Goal: Task Accomplishment & Management: Manage account settings

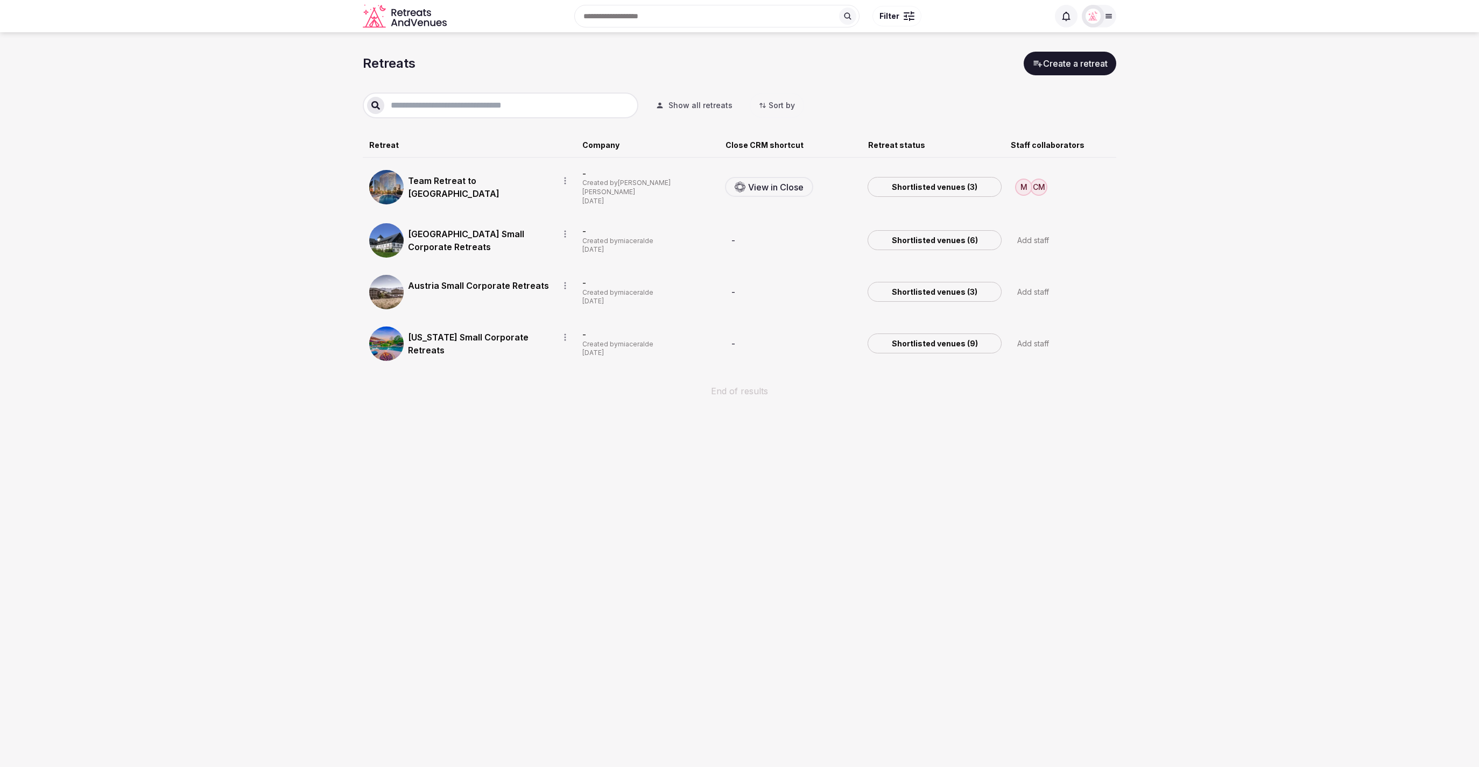
click at [1258, 189] on section "Retreats Create a retreat Show all retreats Sort by Retreat Company Close CRM s…" at bounding box center [739, 230] width 1479 height 396
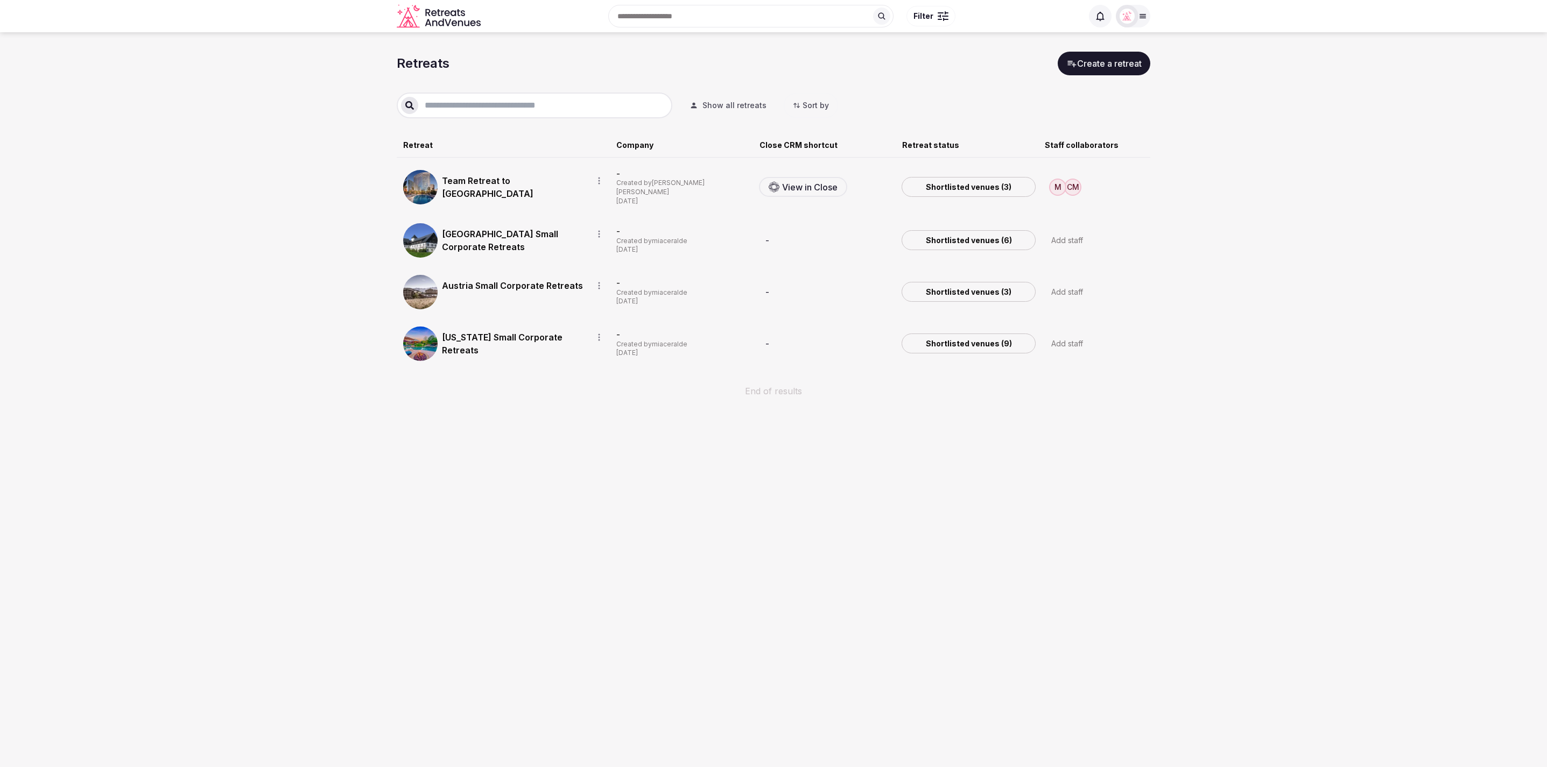
click at [1438, 100] on section "Retreats Create a retreat Show all retreats Sort by Retreat Company Close CRM s…" at bounding box center [773, 230] width 1547 height 396
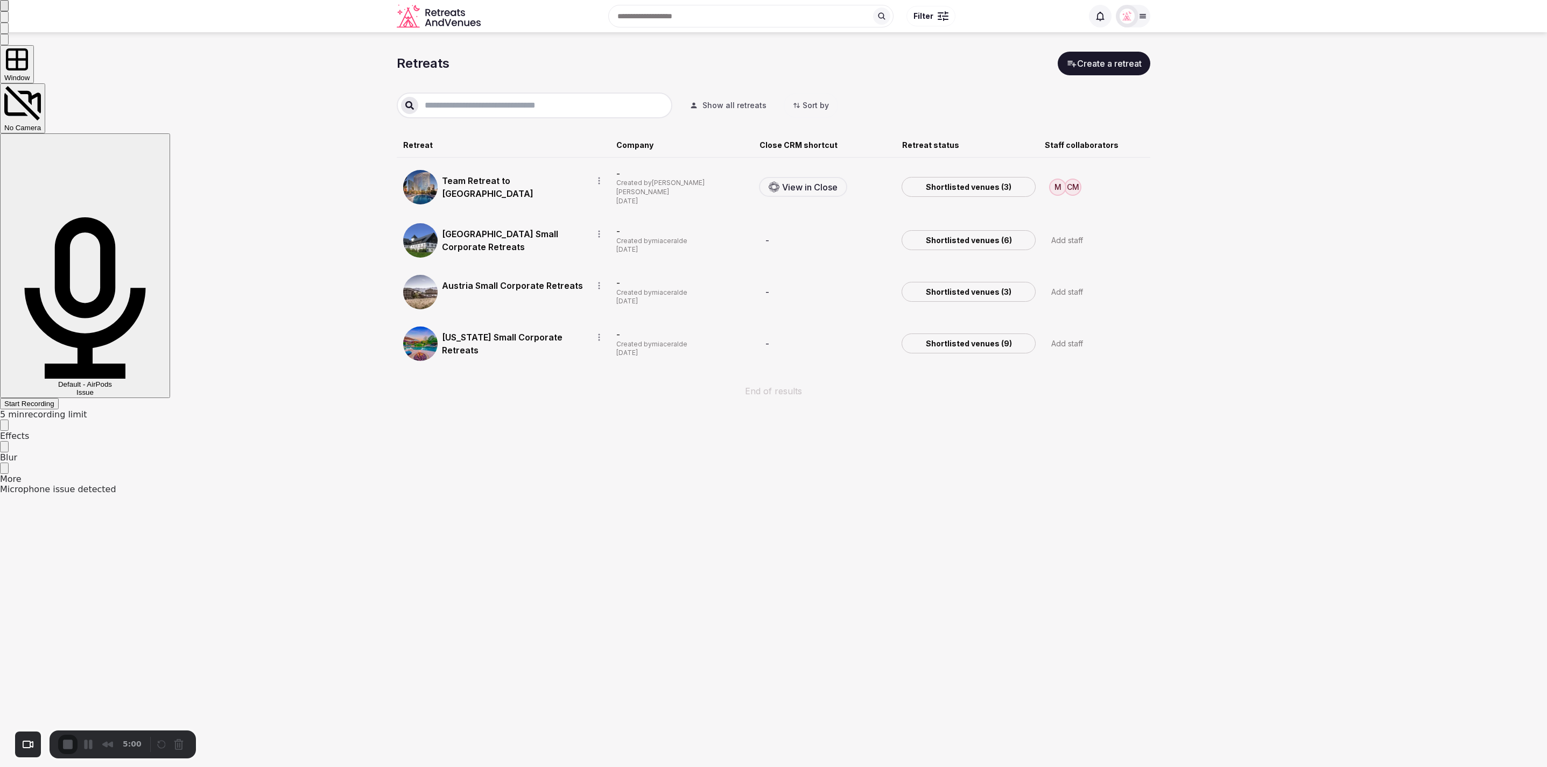
click at [54, 400] on span "Start Recording" at bounding box center [29, 404] width 50 height 8
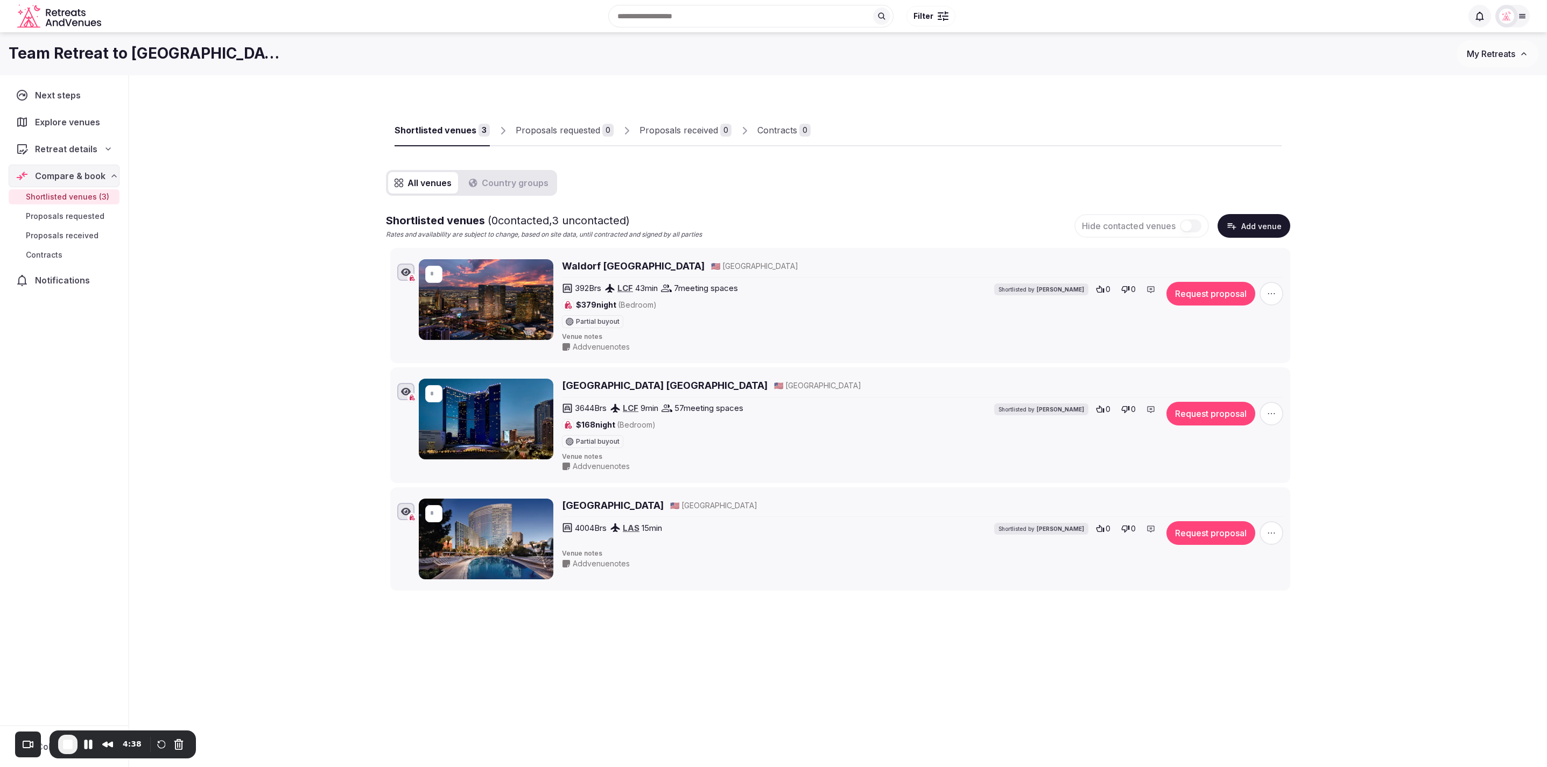
click at [962, 128] on div at bounding box center [1046, 137] width 471 height 18
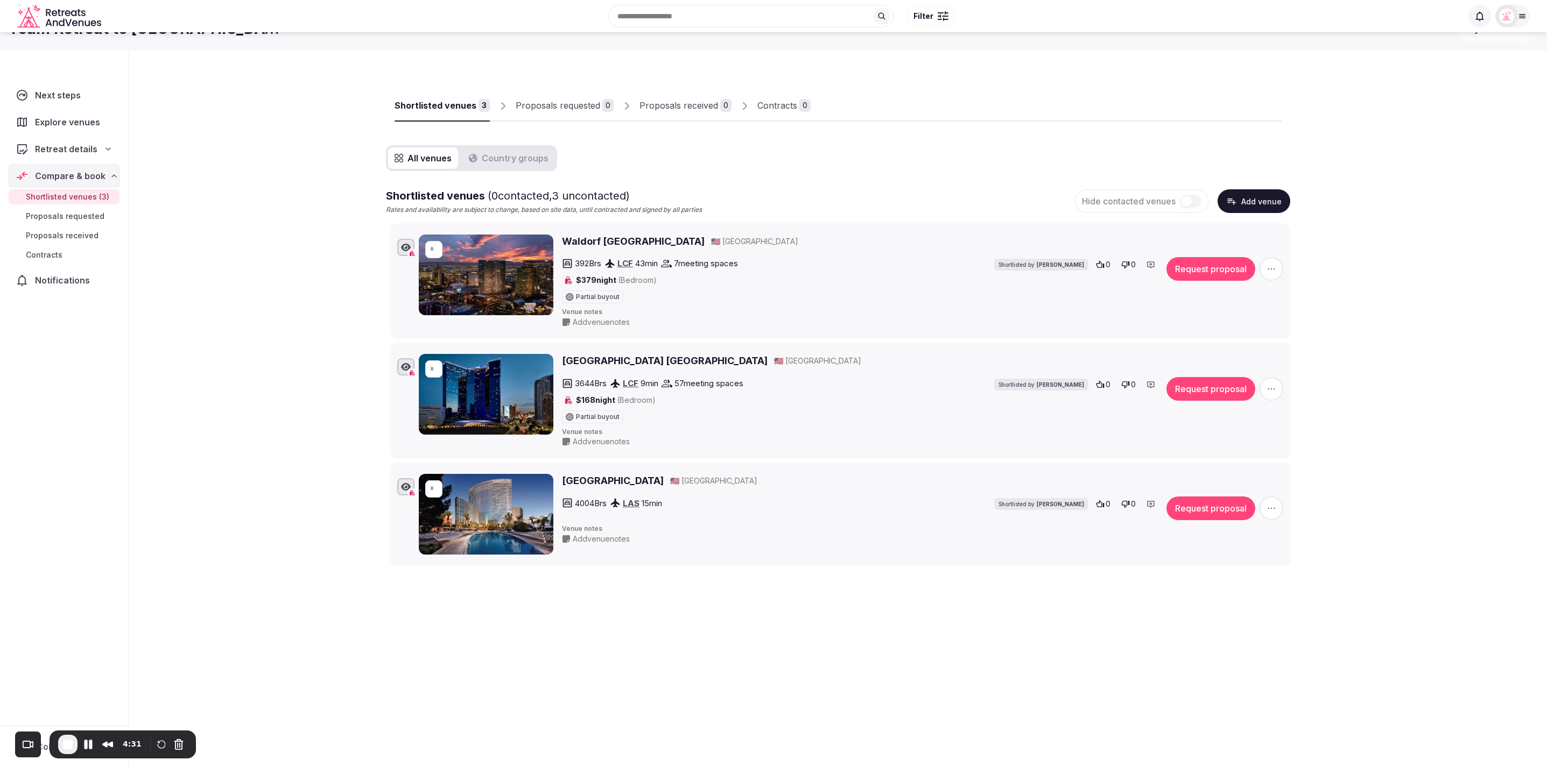
click at [1073, 166] on div "All venues Country groups Shortlisted venues ( 0 contacted, 3 uncontacted) Rate…" at bounding box center [838, 355] width 904 height 421
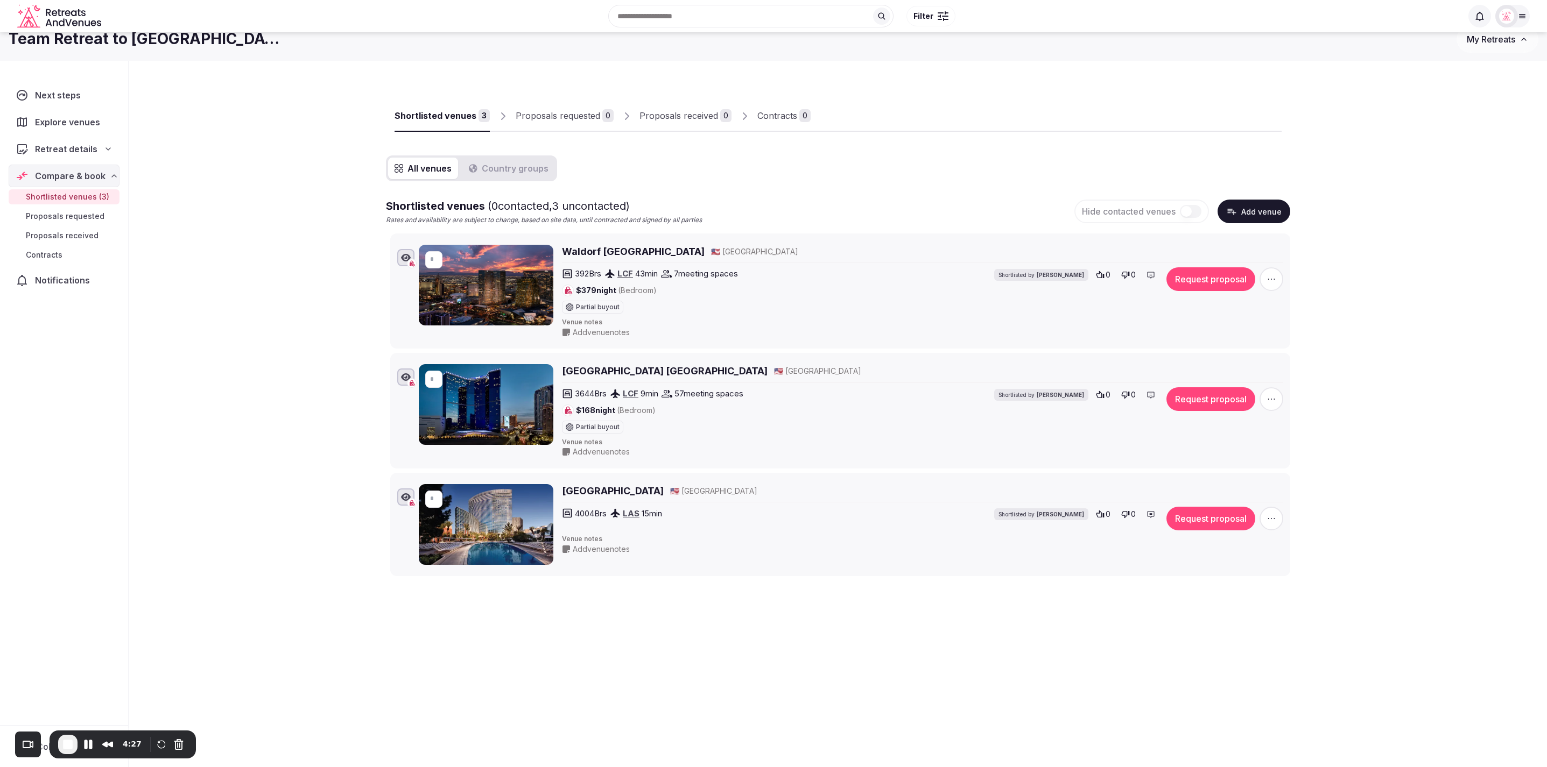
scroll to position [10, 0]
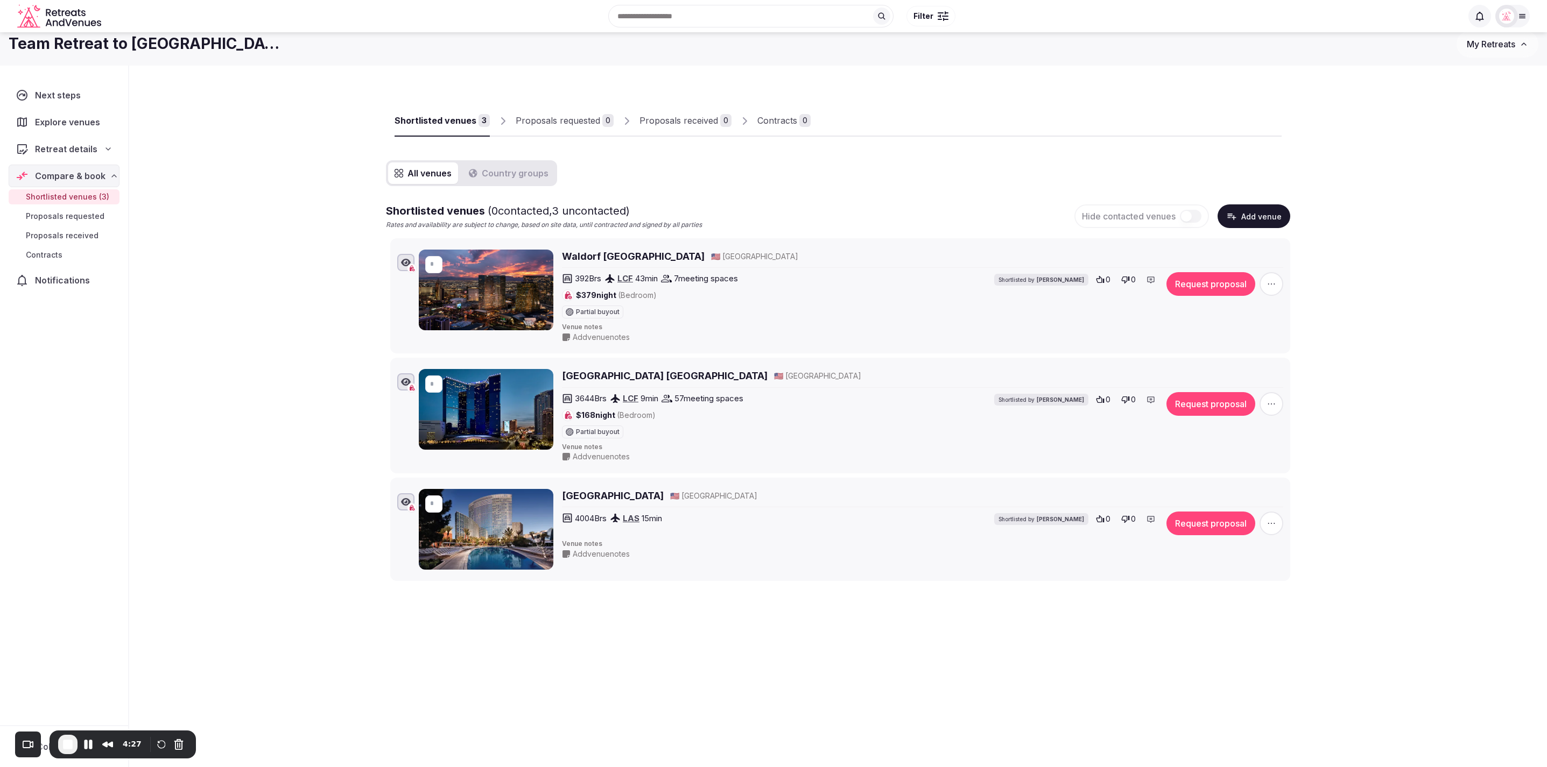
click at [1368, 442] on div "Shortlisted venues 3 Proposals requested 0 Proposals received 0 Contracts 0 All…" at bounding box center [838, 380] width 1418 height 628
click at [1273, 285] on icon "button" at bounding box center [1271, 284] width 11 height 11
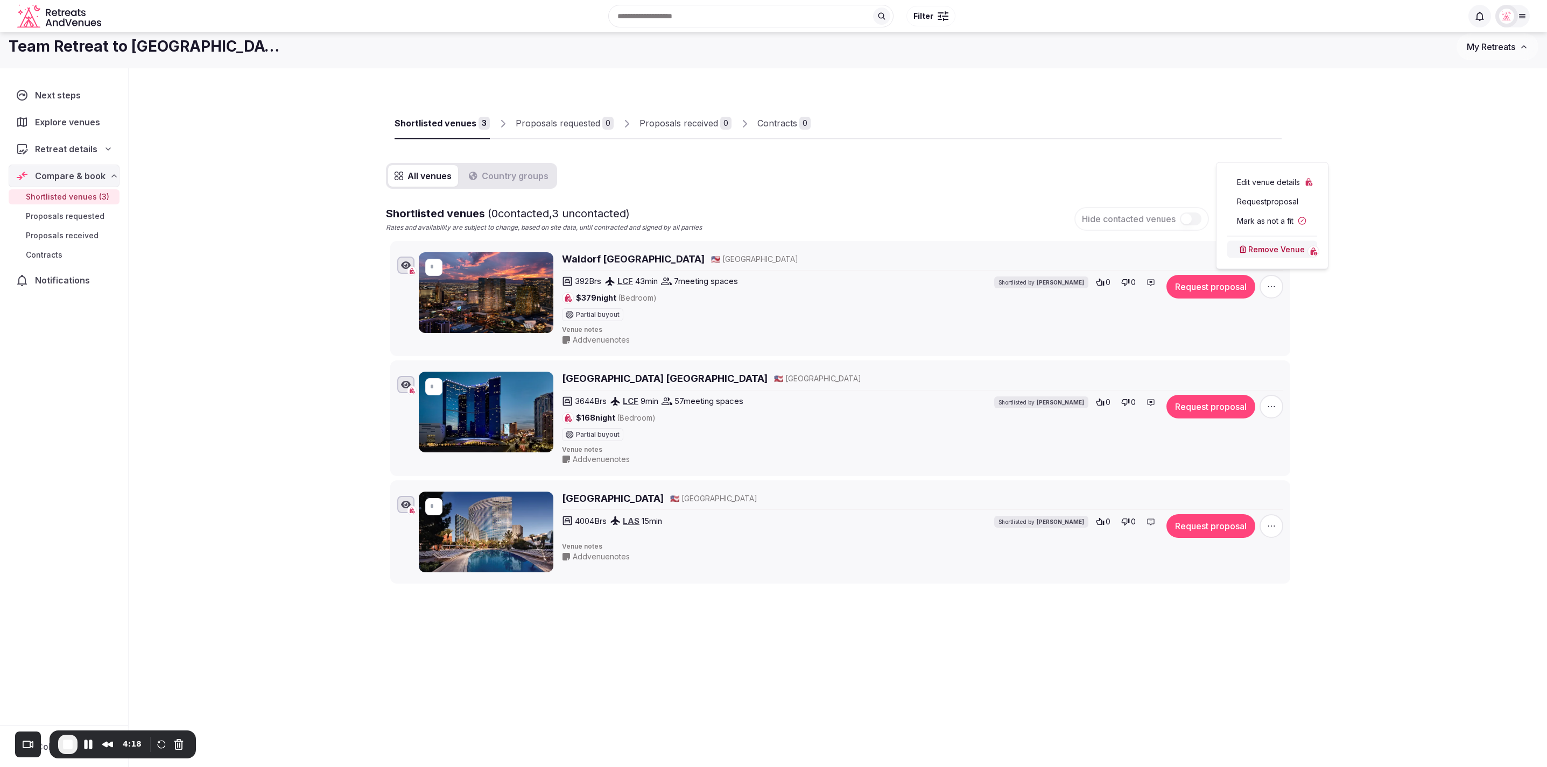
click at [1280, 183] on link "Edit venue details" at bounding box center [1272, 182] width 90 height 17
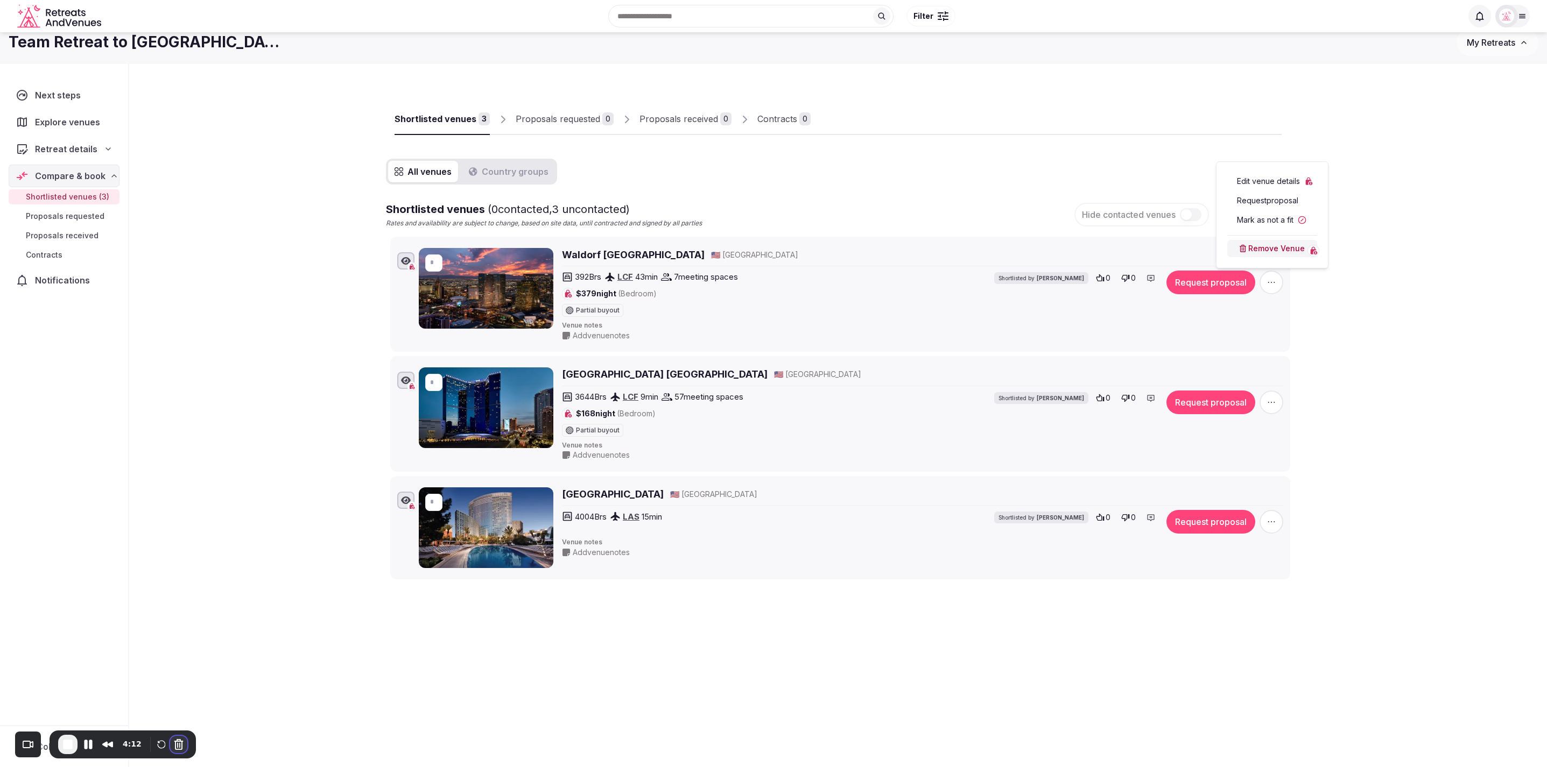
click at [178, 749] on button "Cancel Recording" at bounding box center [178, 744] width 17 height 17
click at [1409, 377] on div "Shortlisted venues 3 Proposals requested 0 Proposals received 0 Contracts 0 All…" at bounding box center [838, 378] width 1418 height 628
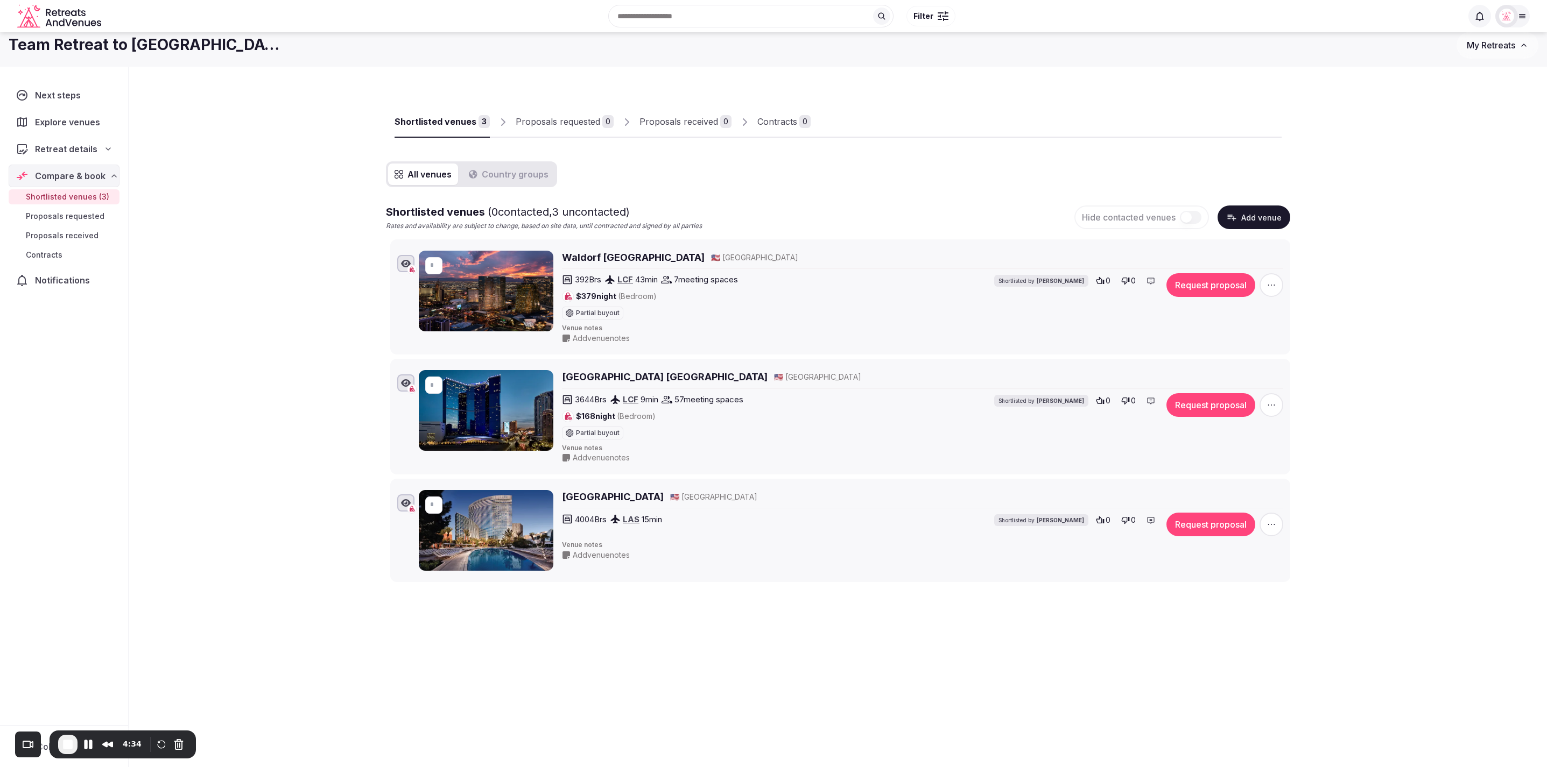
click at [1344, 307] on div "Shortlisted venues 3 Proposals requested 0 Proposals received 0 Contracts 0 All…" at bounding box center [838, 381] width 1418 height 628
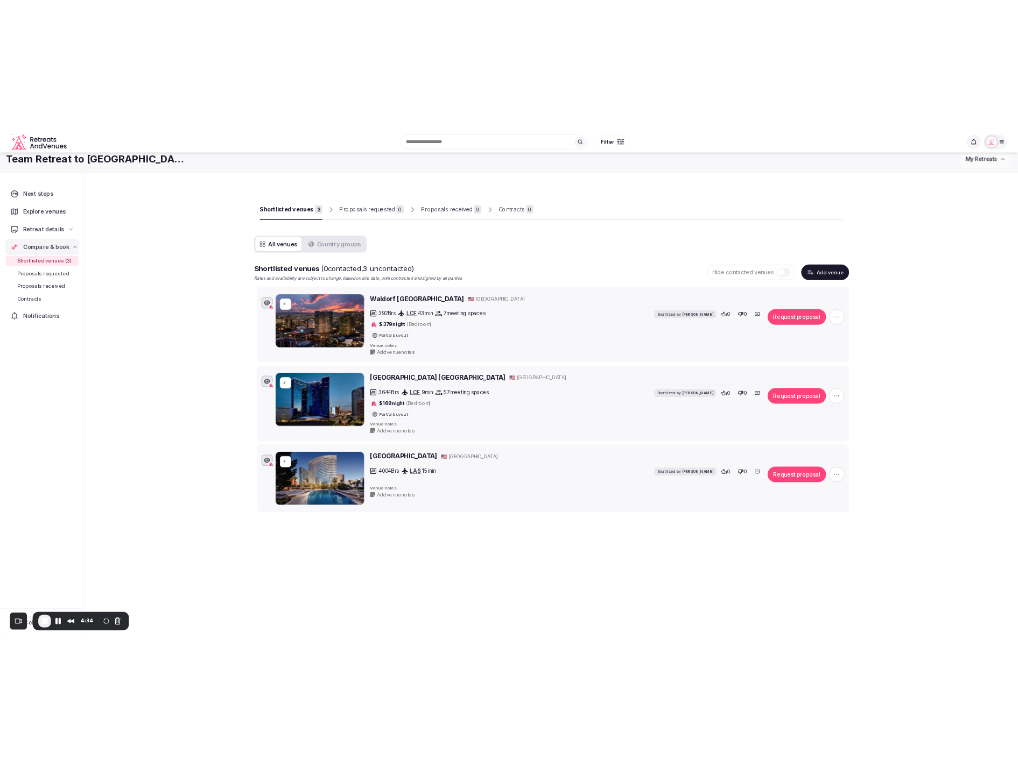
scroll to position [13, 0]
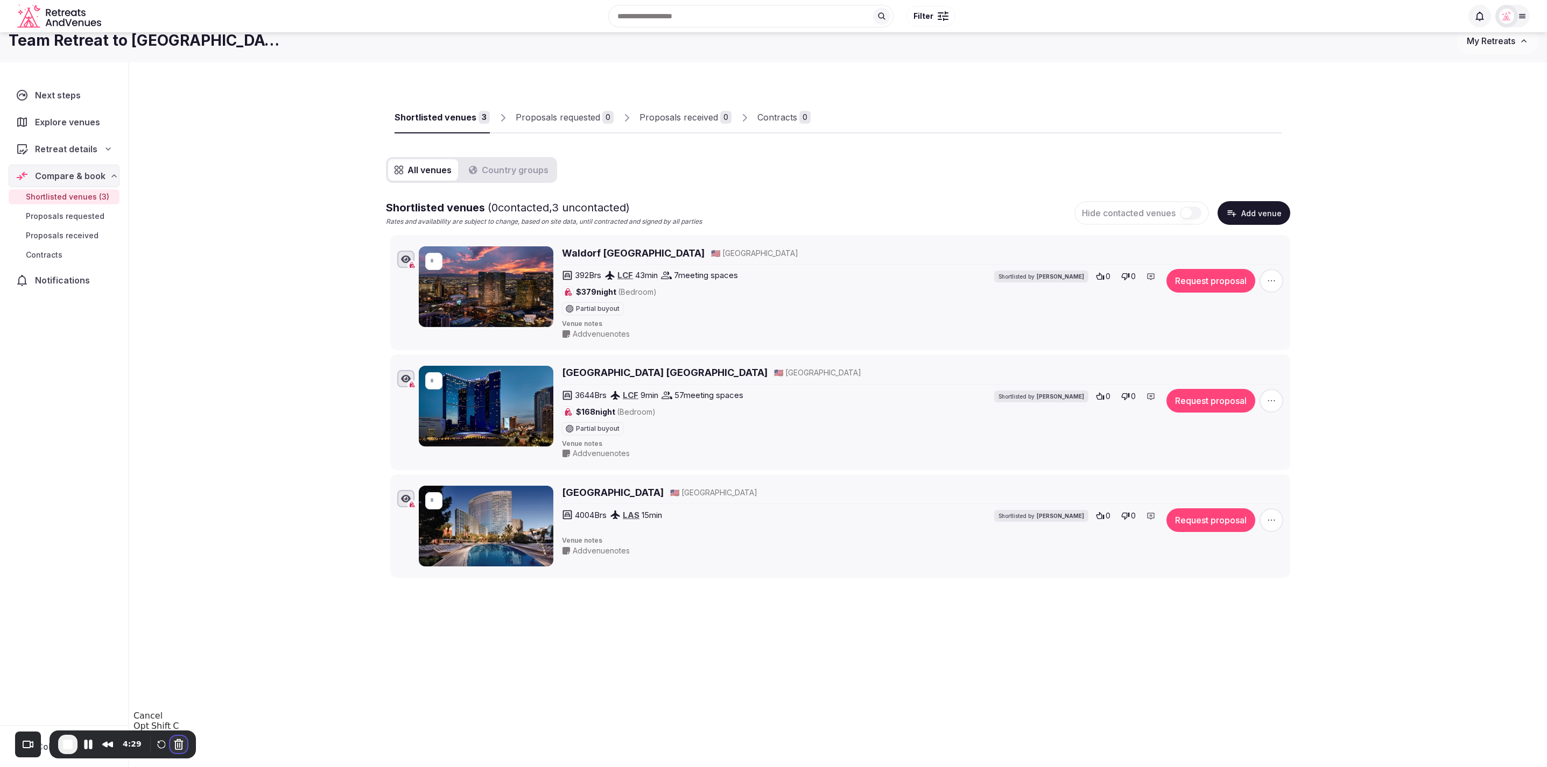
click at [173, 744] on button "Cancel Recording" at bounding box center [178, 744] width 17 height 17
